Goal: Information Seeking & Learning: Learn about a topic

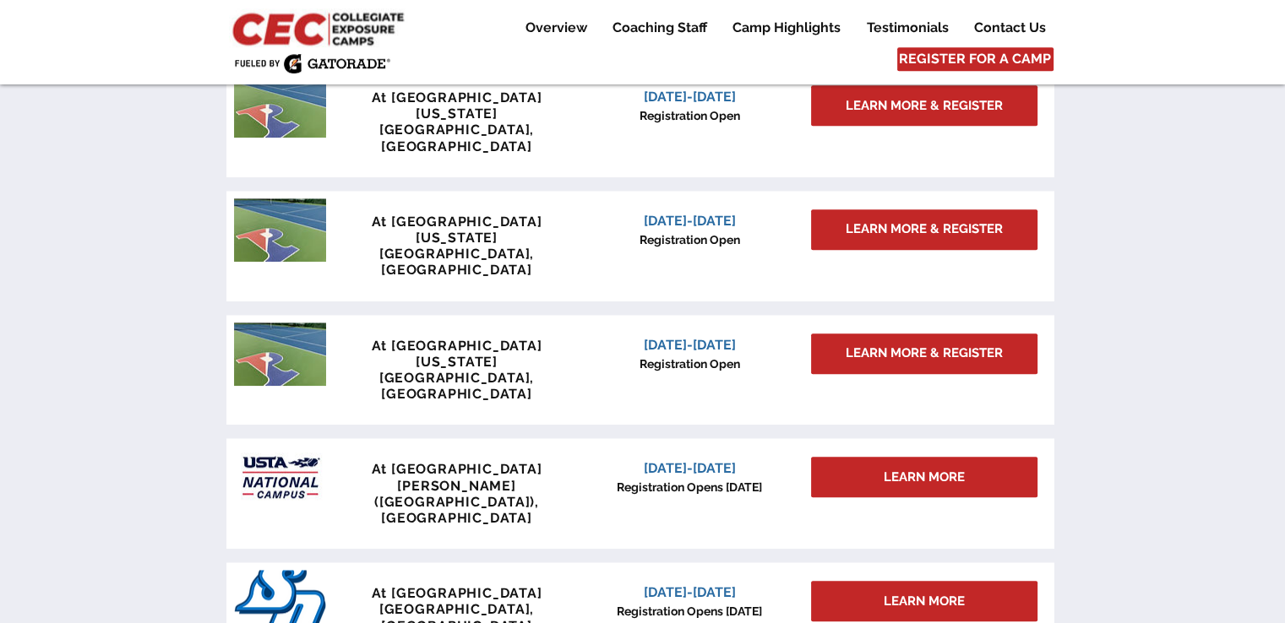
scroll to position [1436, 0]
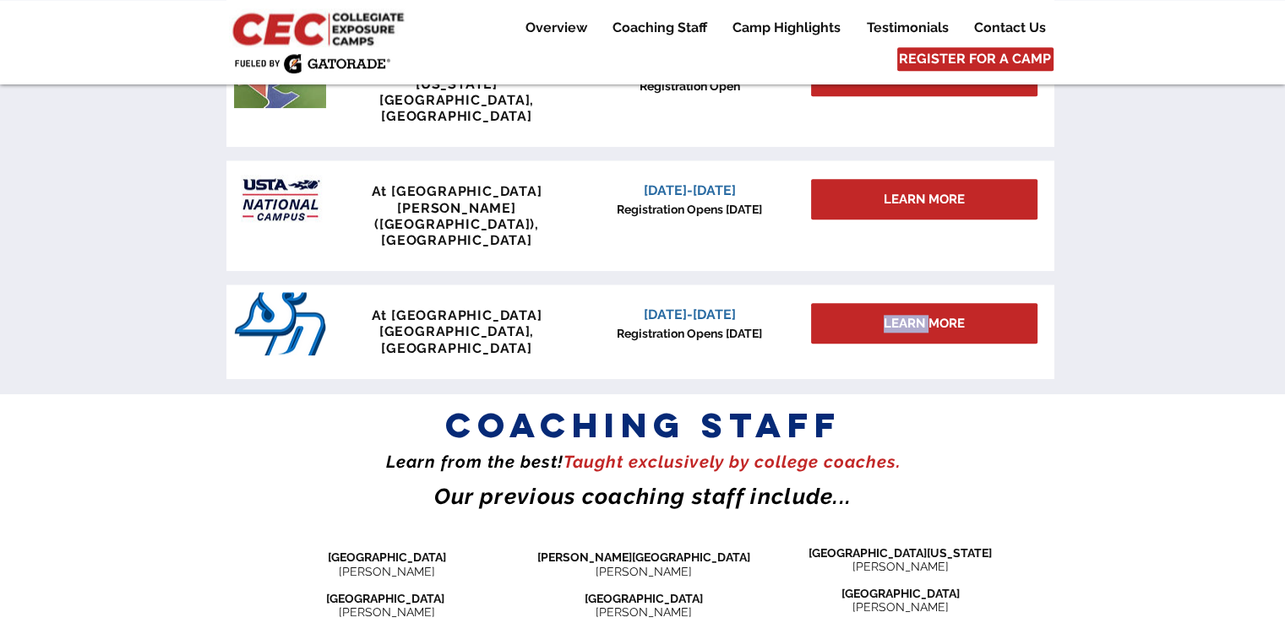
scroll to position [1521, 0]
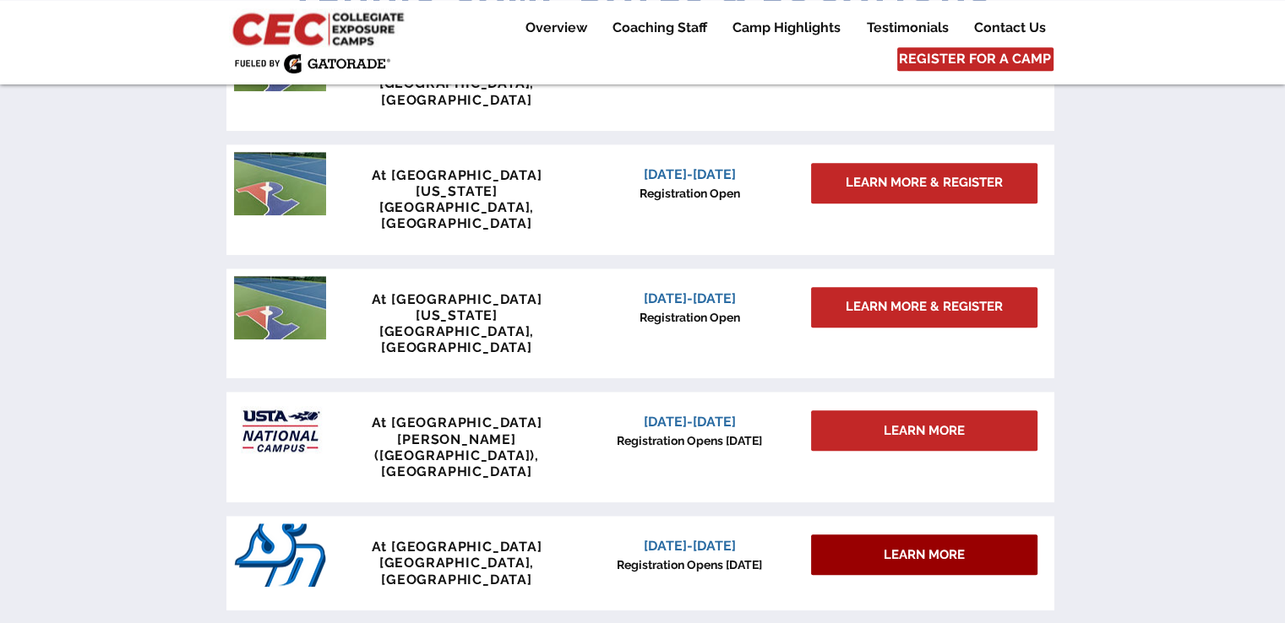
click at [878, 535] on div "LEARN MORE" at bounding box center [924, 555] width 226 height 41
click at [845, 535] on div "LEARN MORE" at bounding box center [924, 555] width 226 height 41
